Goal: Task Accomplishment & Management: Manage account settings

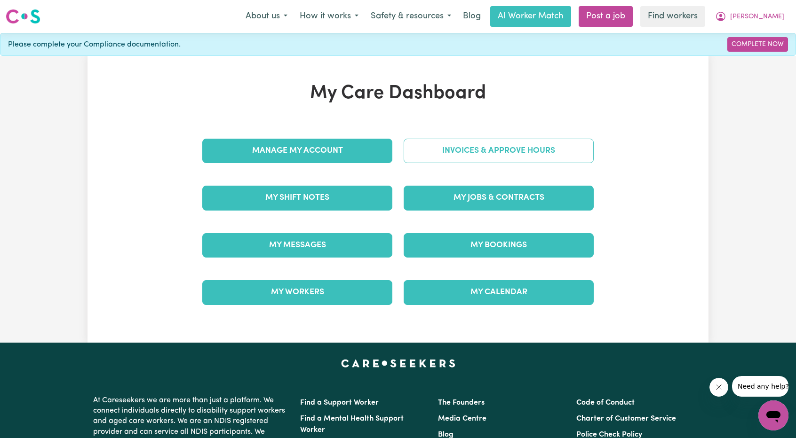
click at [457, 152] on link "Invoices & Approve Hours" at bounding box center [498, 151] width 190 height 24
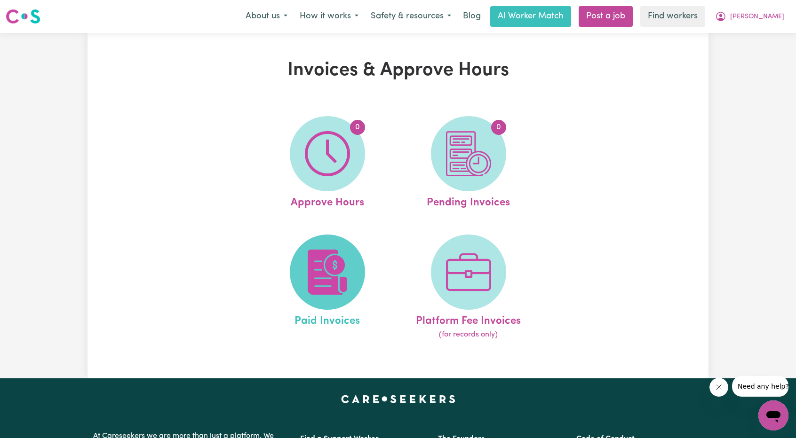
click at [333, 255] on img at bounding box center [327, 272] width 45 height 45
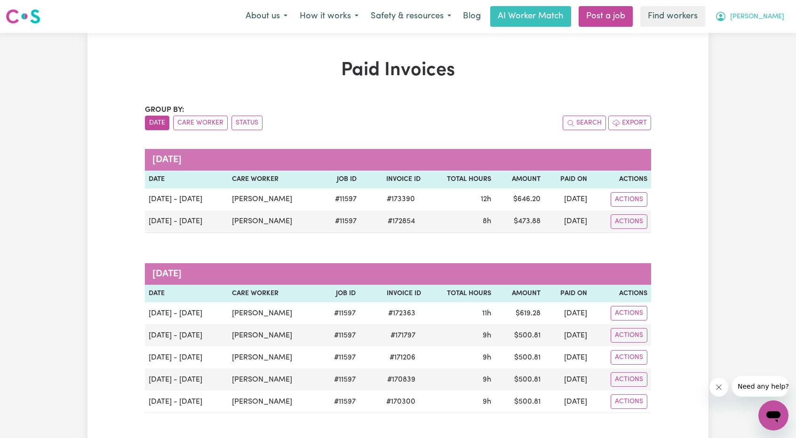
click at [767, 13] on span "[PERSON_NAME]" at bounding box center [757, 17] width 54 height 10
click at [755, 32] on link "My Dashboard" at bounding box center [752, 37] width 74 height 18
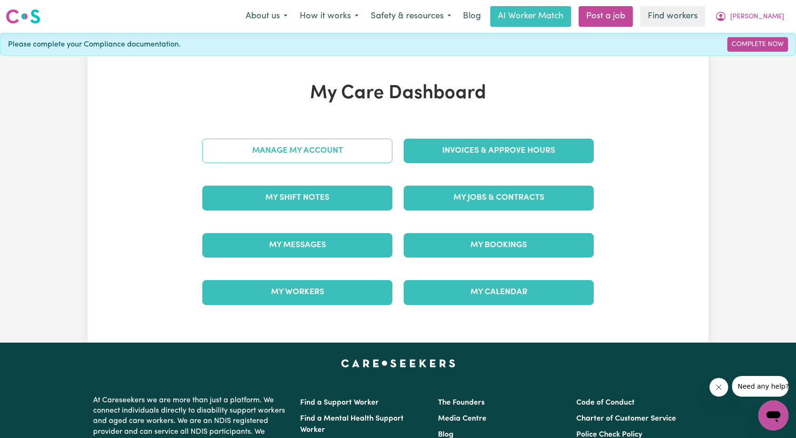
click at [360, 149] on link "Manage My Account" at bounding box center [297, 151] width 190 height 24
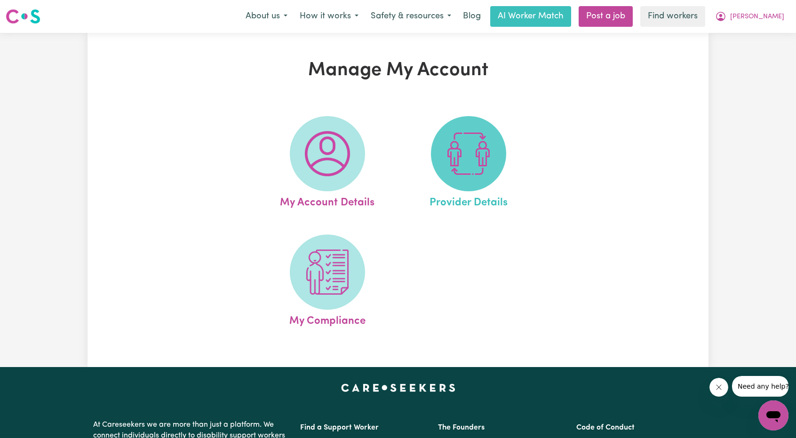
click at [470, 153] on img at bounding box center [468, 153] width 45 height 45
select select "AGED_HOME_CARE"
